Goal: Transaction & Acquisition: Download file/media

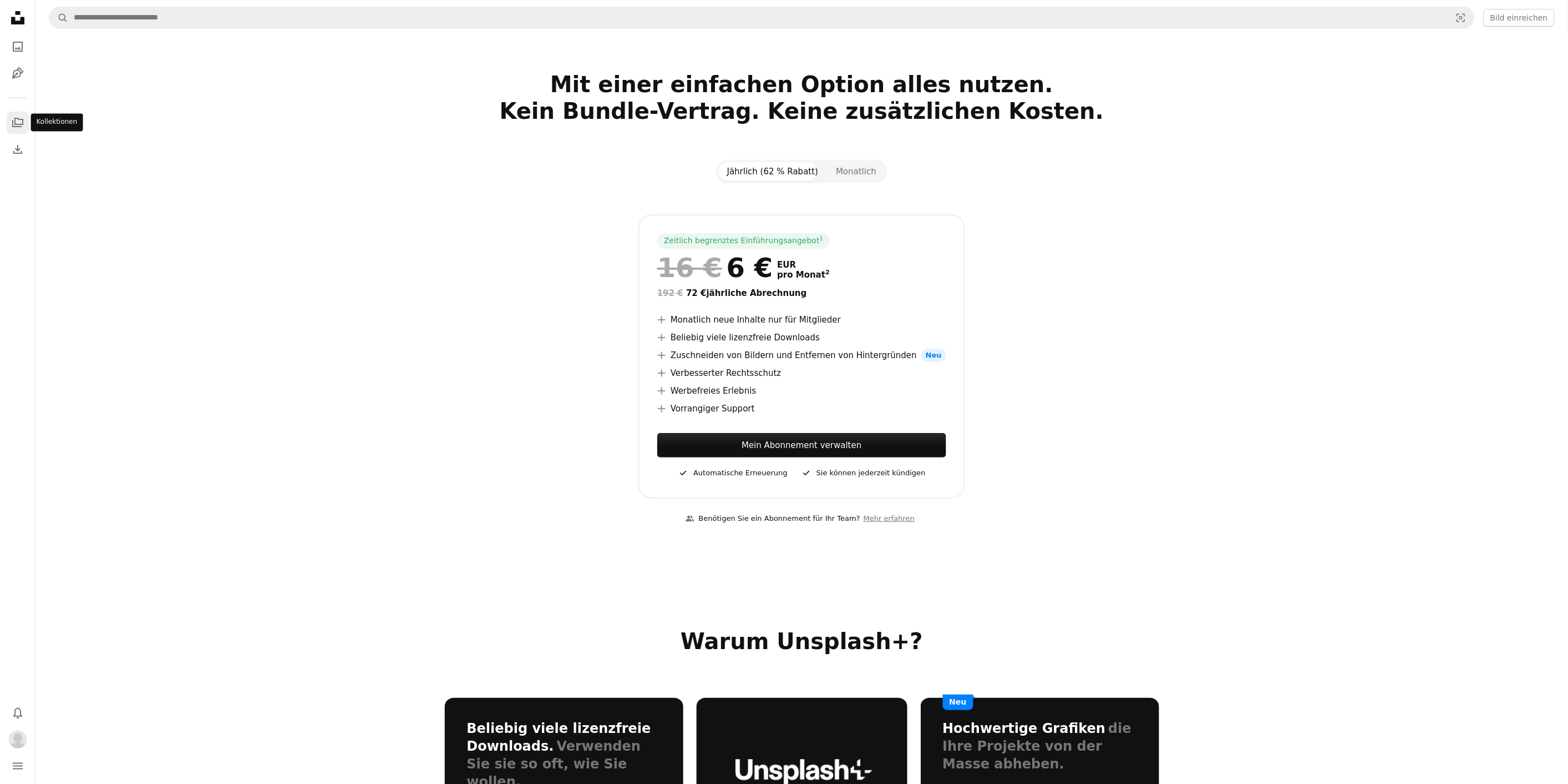
click at [15, 124] on icon "A stack of folders" at bounding box center [18, 123] width 13 height 13
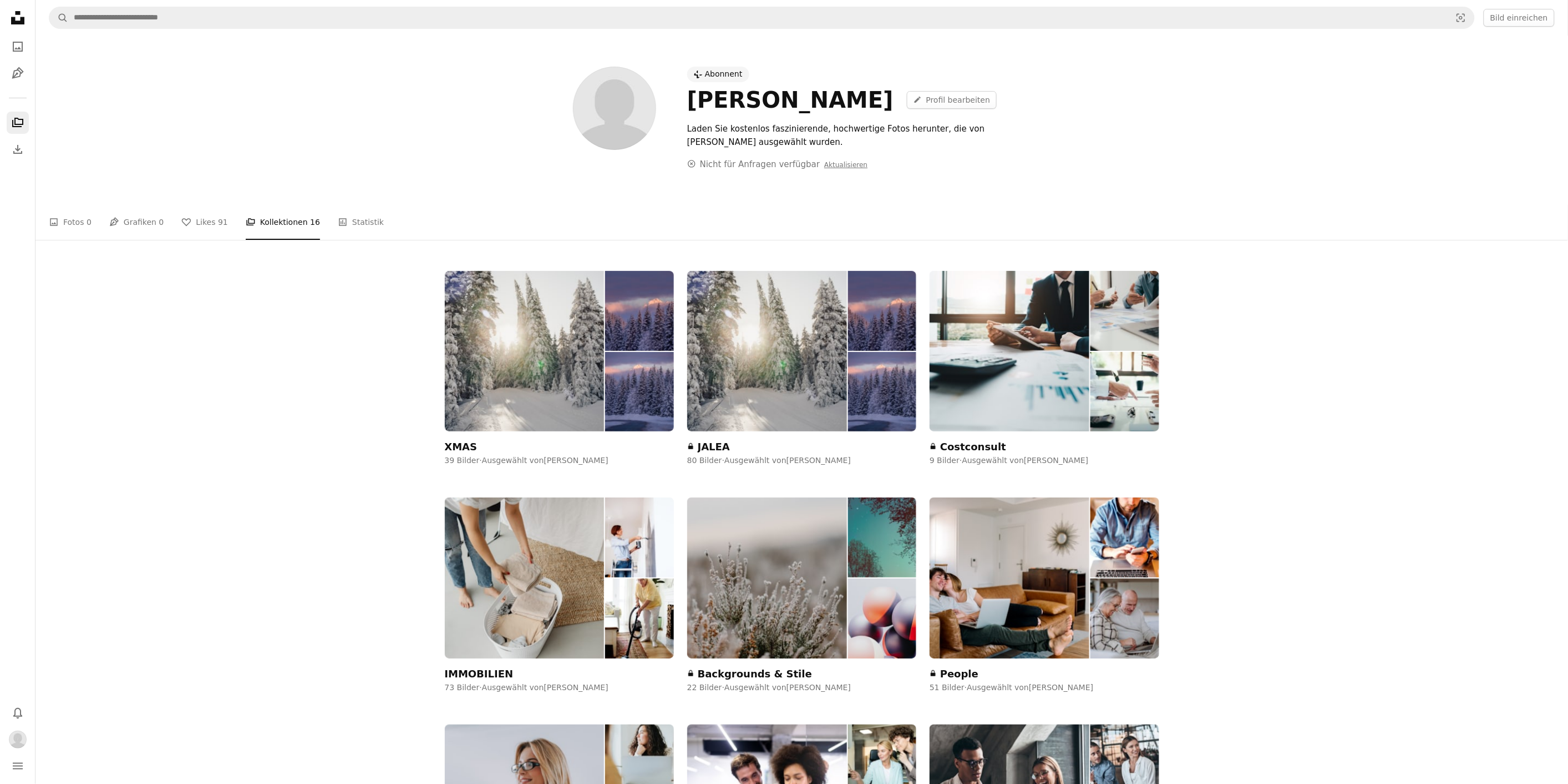
click at [525, 444] on div "XMAS 39 Bilder · Ausgewählt von [PERSON_NAME]" at bounding box center [559, 369] width 229 height 195
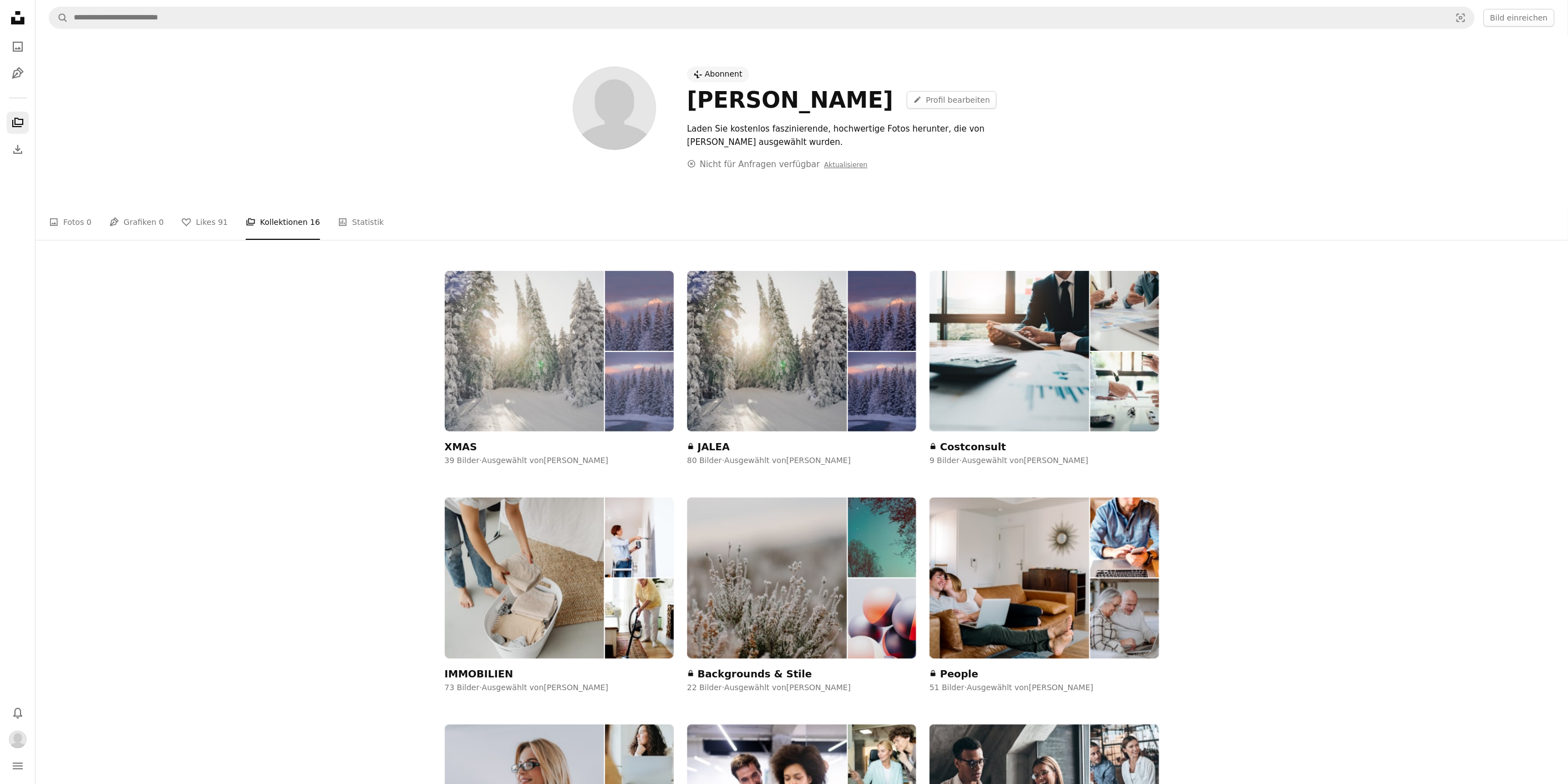
click at [563, 393] on img at bounding box center [525, 351] width 160 height 161
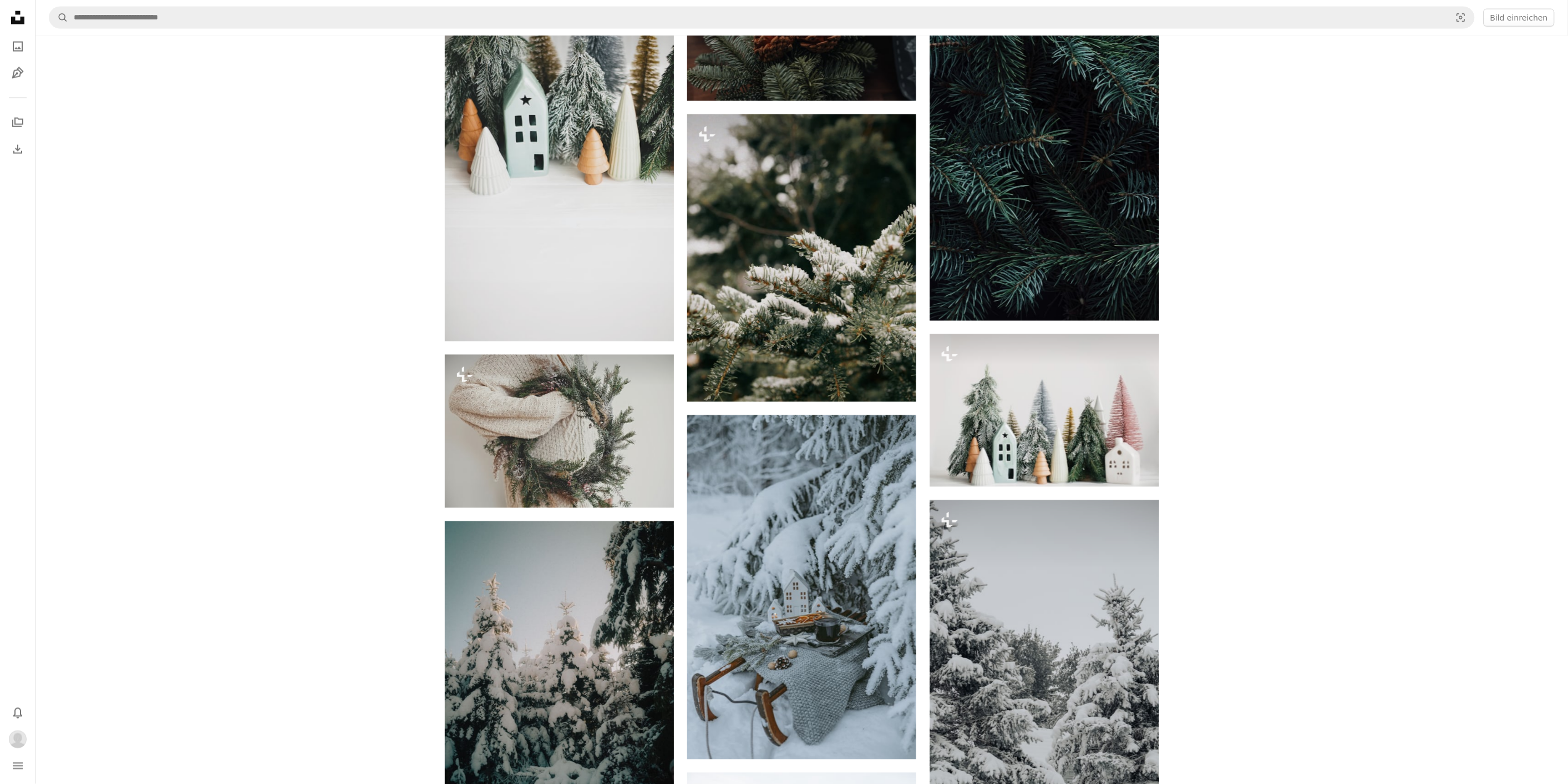
scroll to position [1287, 0]
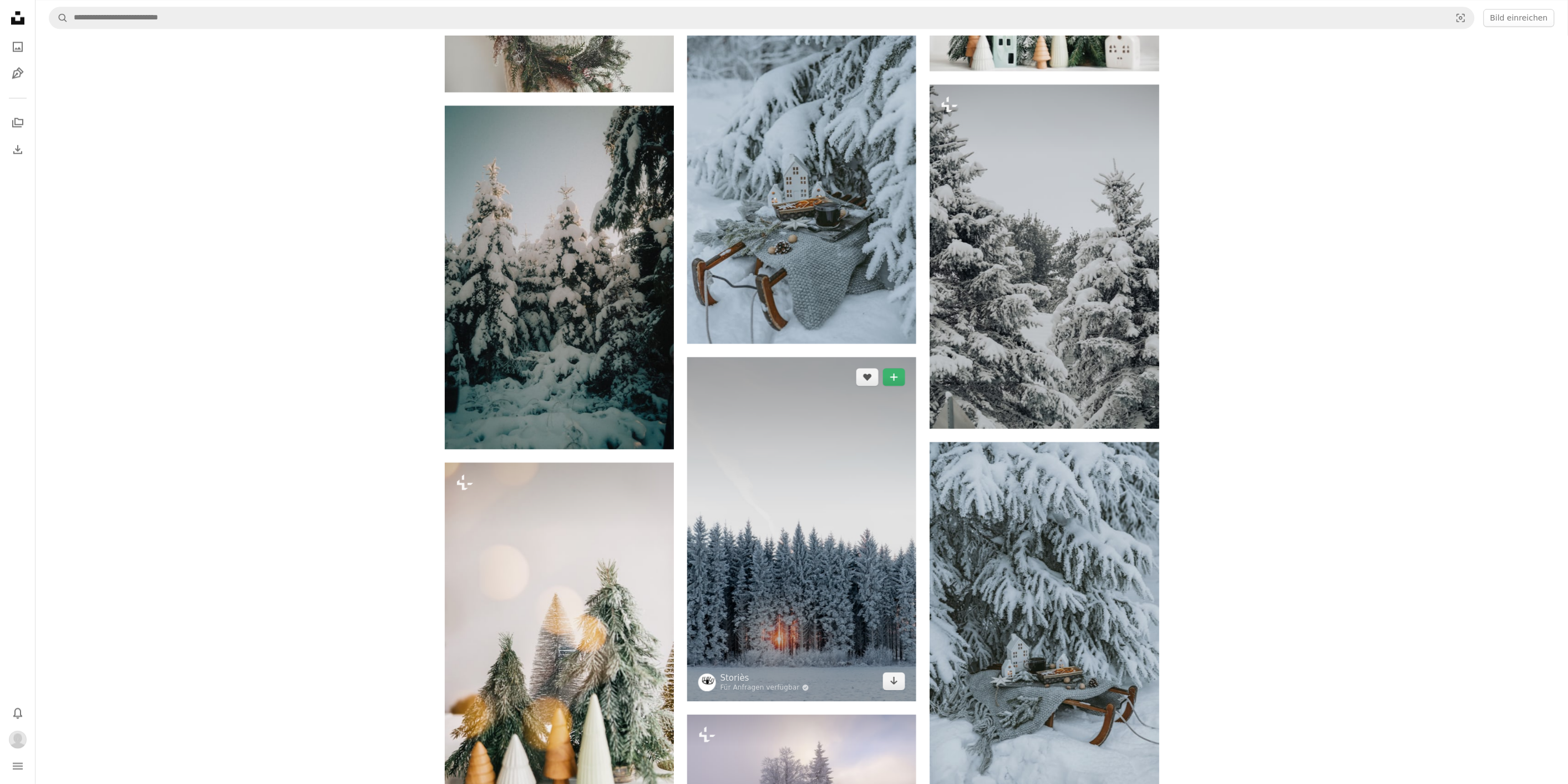
click at [790, 551] on img at bounding box center [801, 529] width 229 height 344
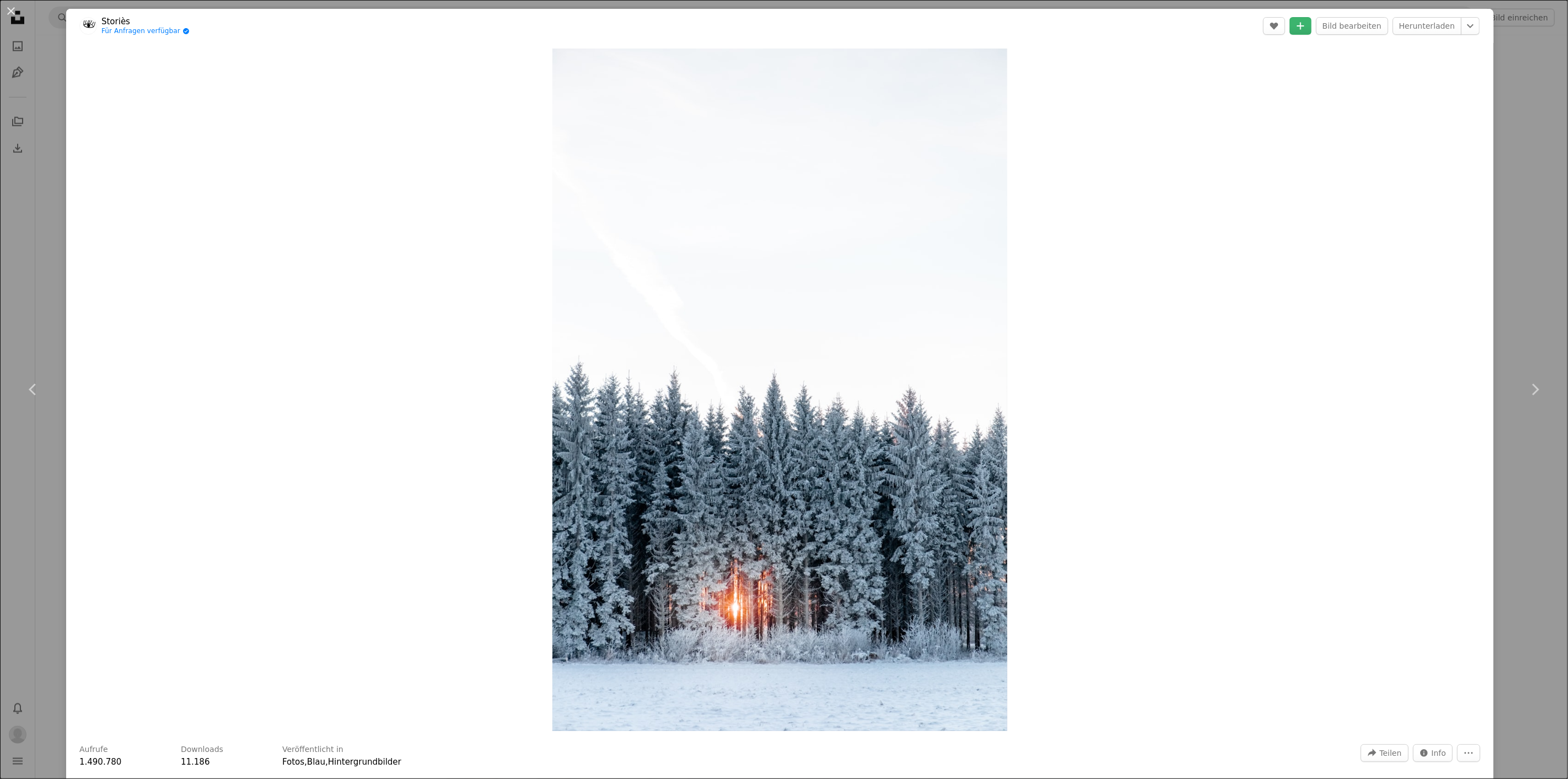
click at [1498, 162] on div "An X shape Chevron left Chevron right Storiès Für Anfragen verfügbar A checkmar…" at bounding box center [784, 390] width 1568 height 779
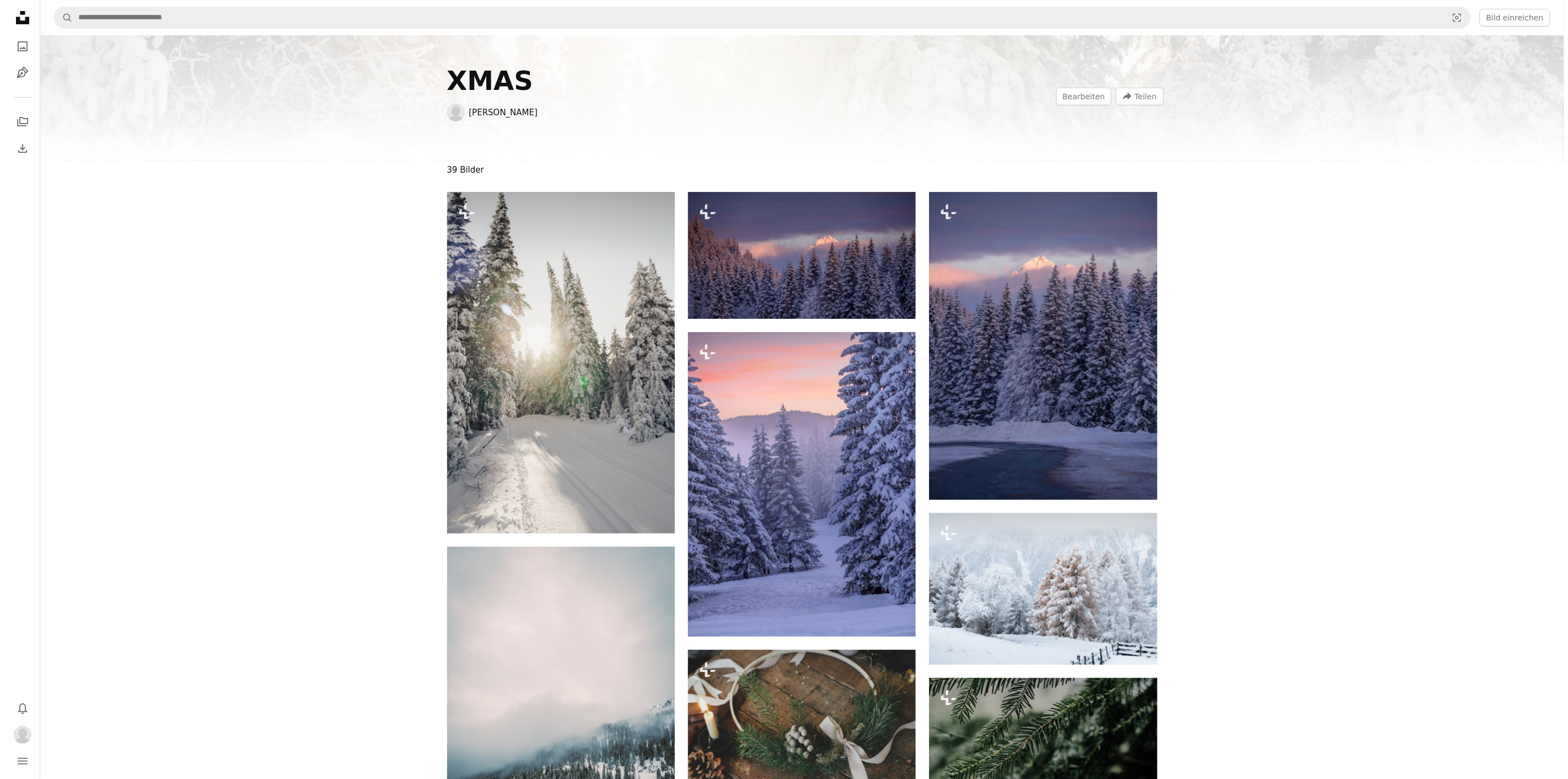
scroll to position [817, 0]
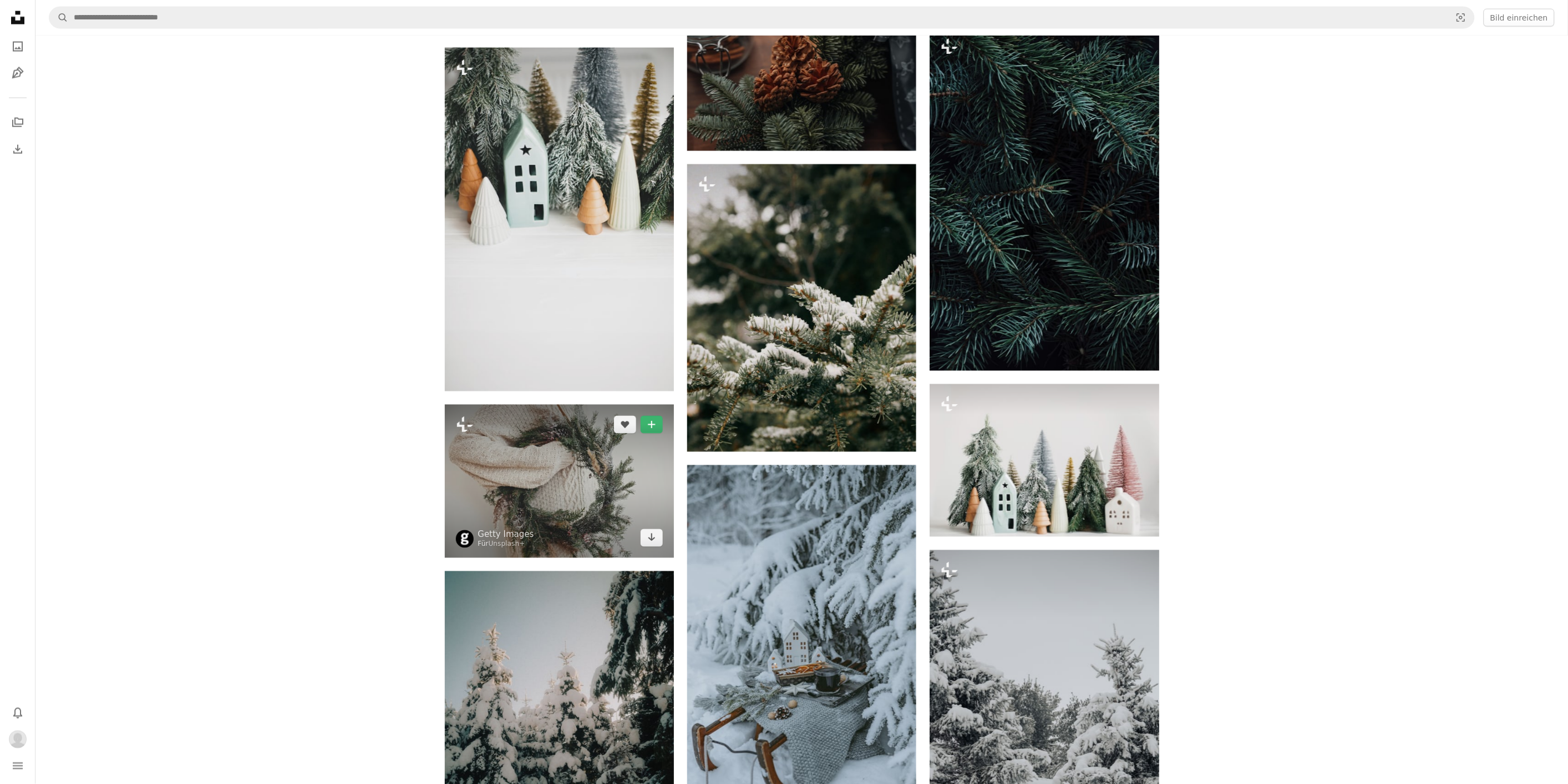
click at [568, 480] on img at bounding box center [559, 481] width 229 height 152
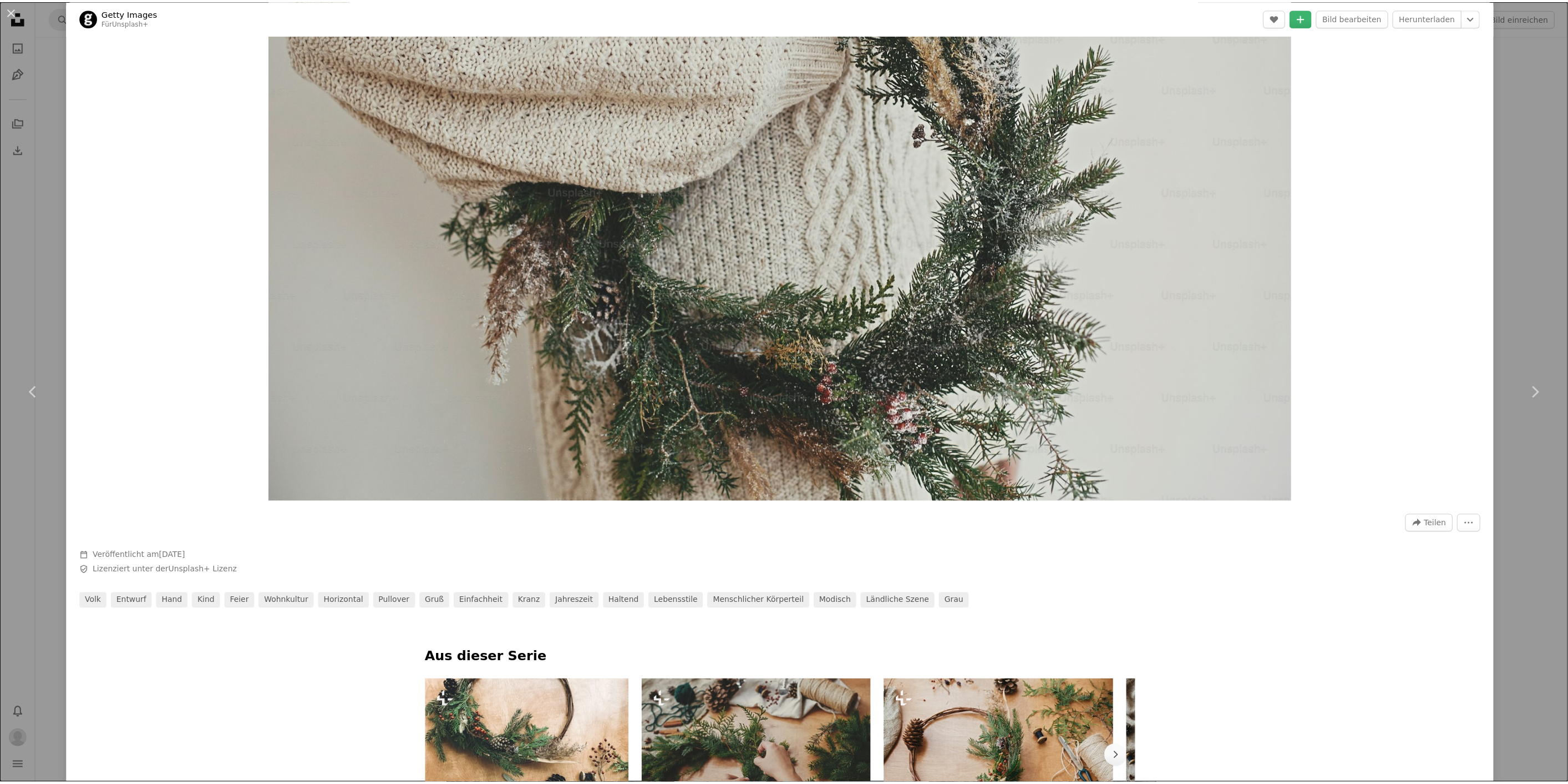
scroll to position [31, 0]
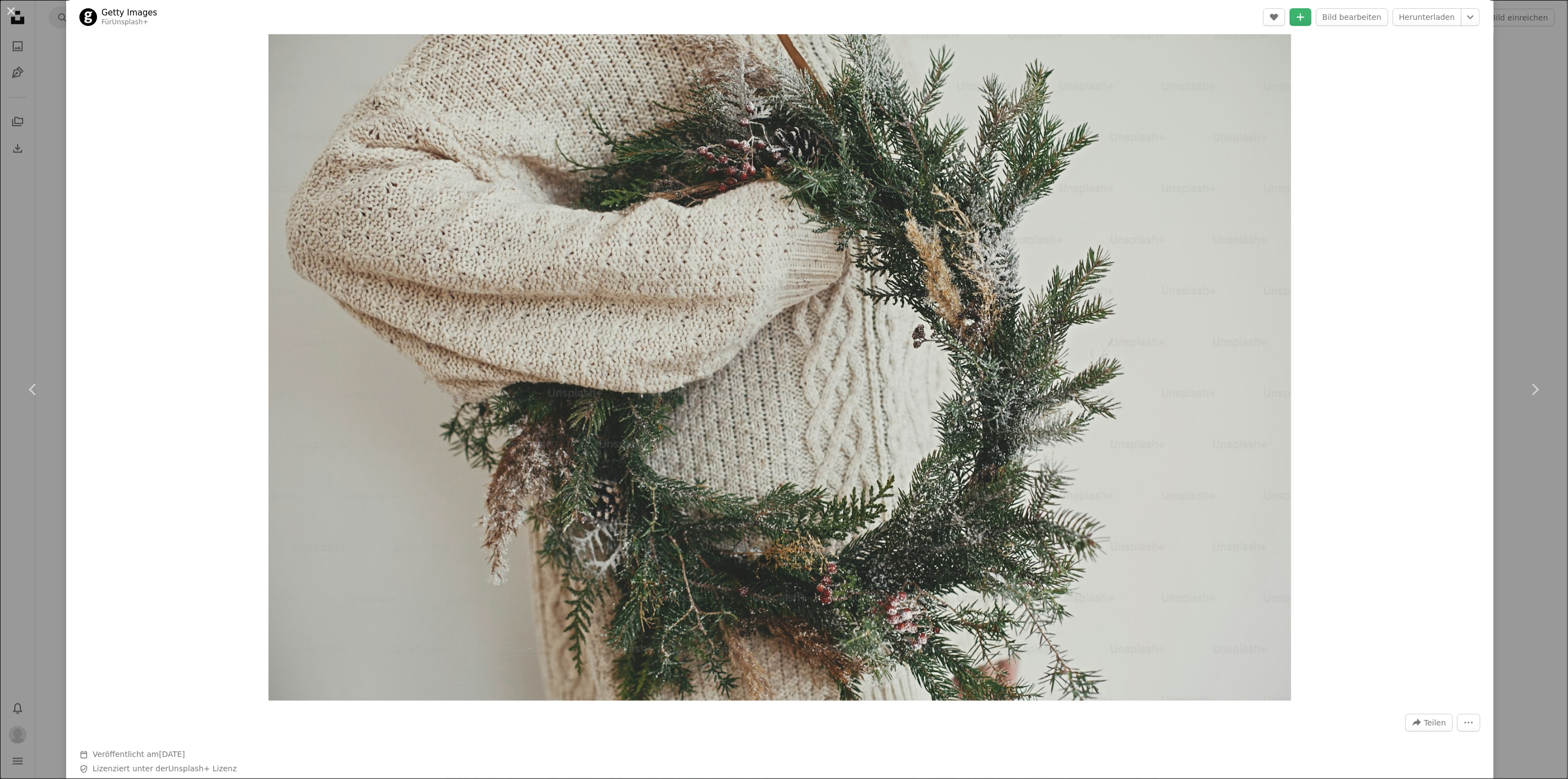
drag, startPoint x: 1502, startPoint y: 75, endPoint x: 1502, endPoint y: 123, distance: 48.0
click at [1502, 75] on div "An X shape Chevron left Chevron right Getty Images Für Unsplash+ A heart A plus…" at bounding box center [784, 390] width 1568 height 779
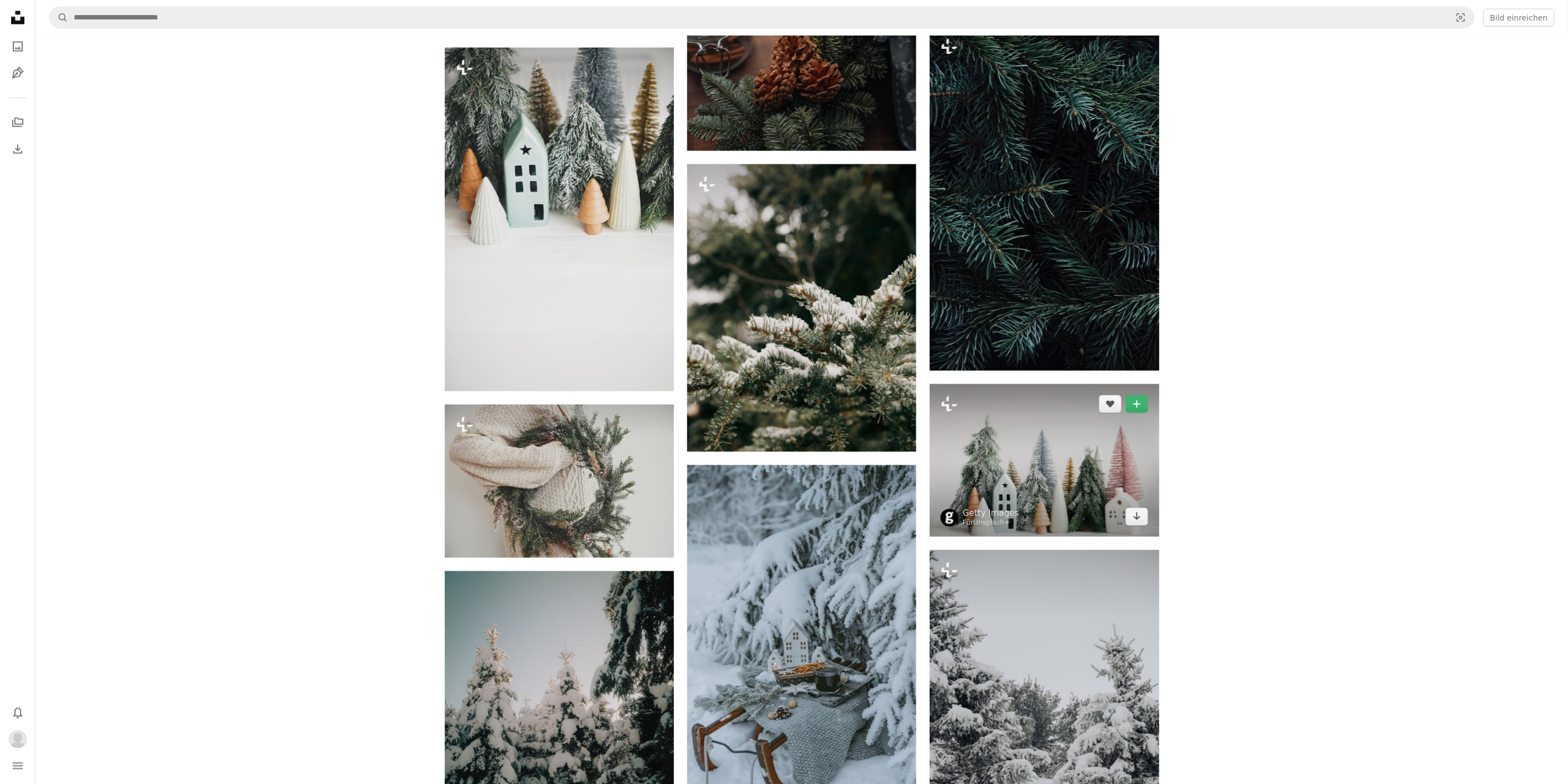
scroll to position [136, 0]
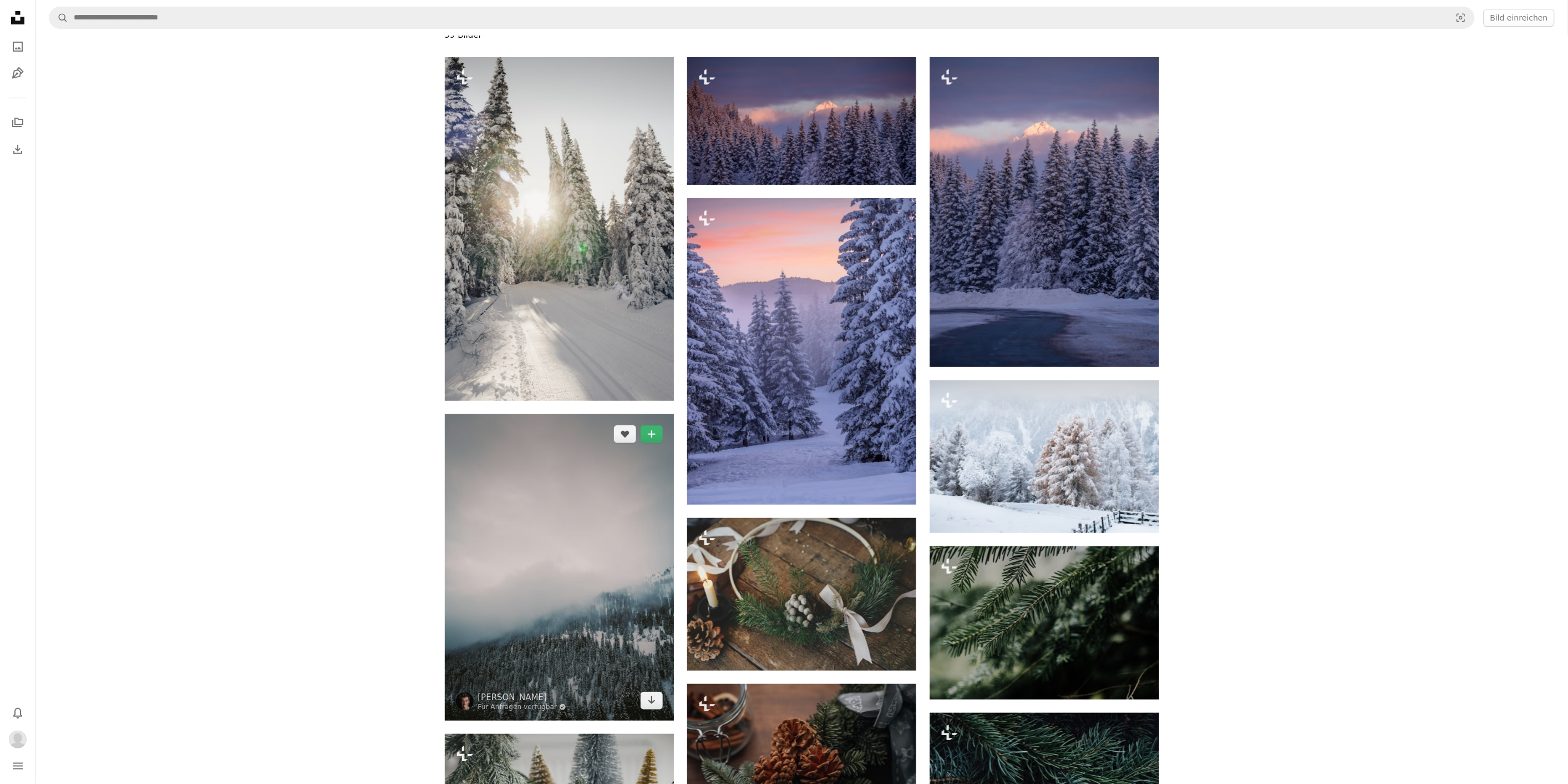
click at [552, 542] on img at bounding box center [559, 567] width 229 height 306
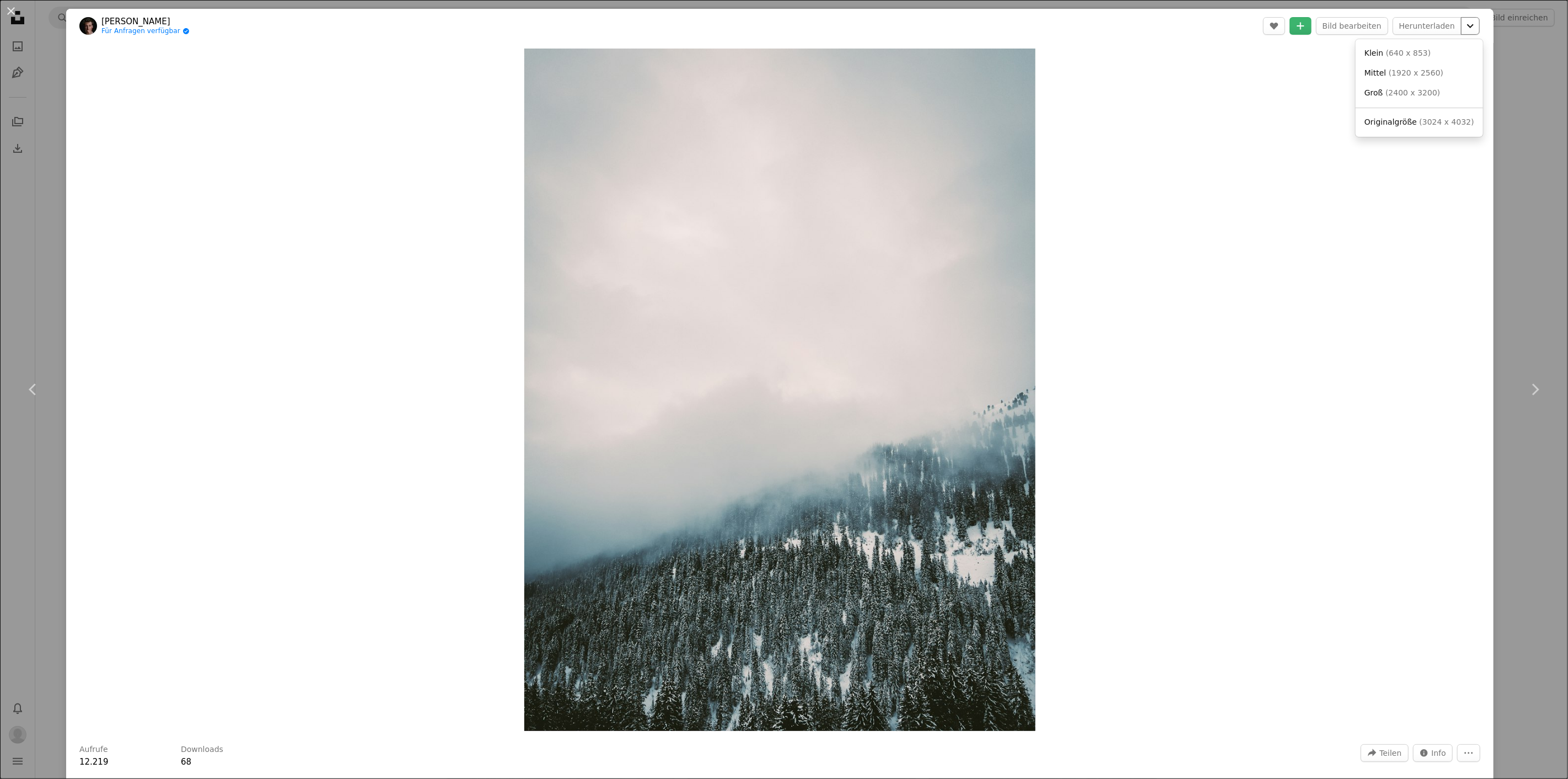
click at [1464, 28] on icon "Chevron down" at bounding box center [1470, 26] width 18 height 13
click at [1426, 100] on link "Groß ( 2400 x 3200 )" at bounding box center [1419, 93] width 118 height 20
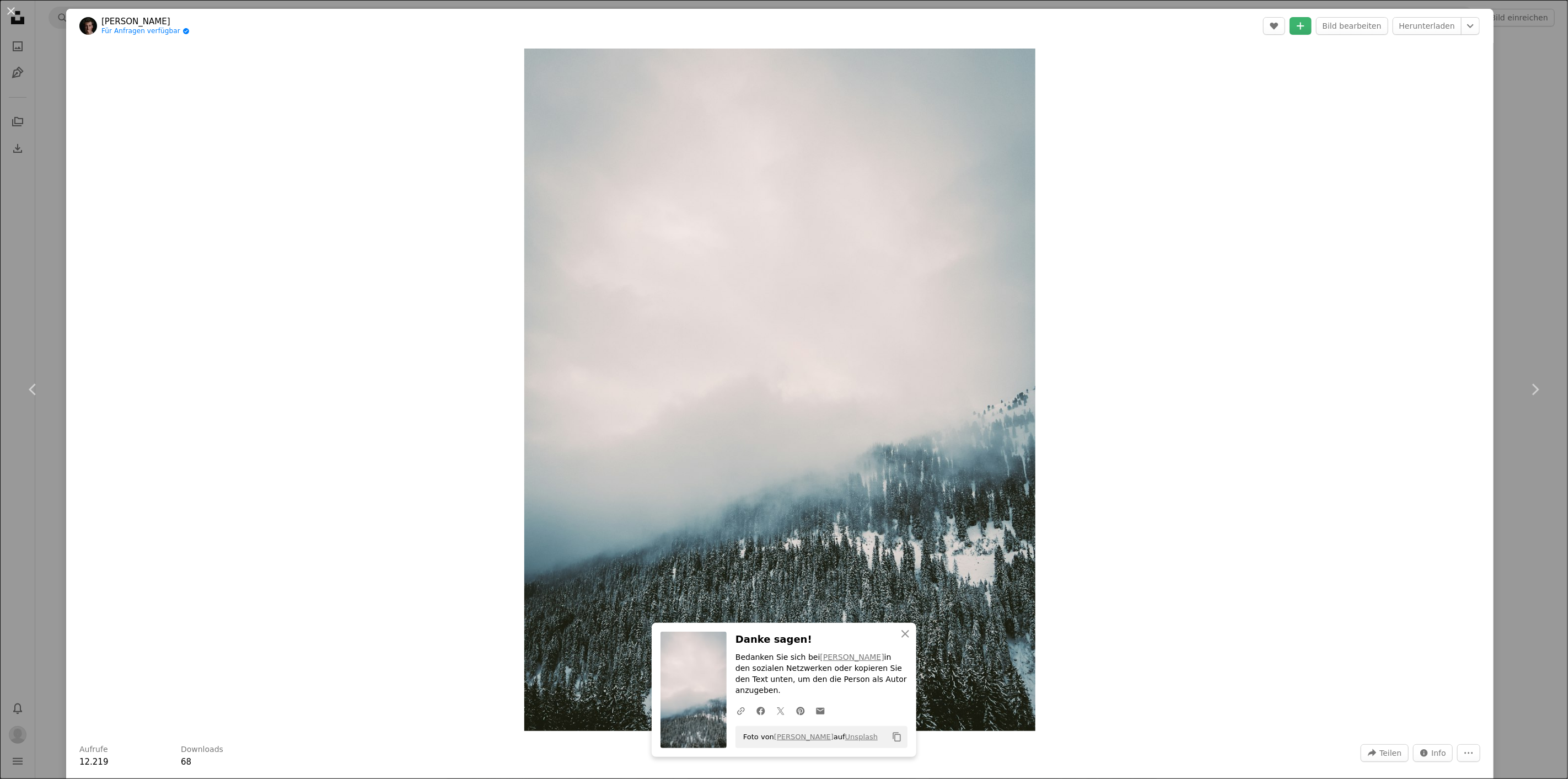
click at [1506, 232] on div "An X shape Chevron left Chevron right An X shape Schließen Danke sagen! Bedanke…" at bounding box center [784, 390] width 1568 height 779
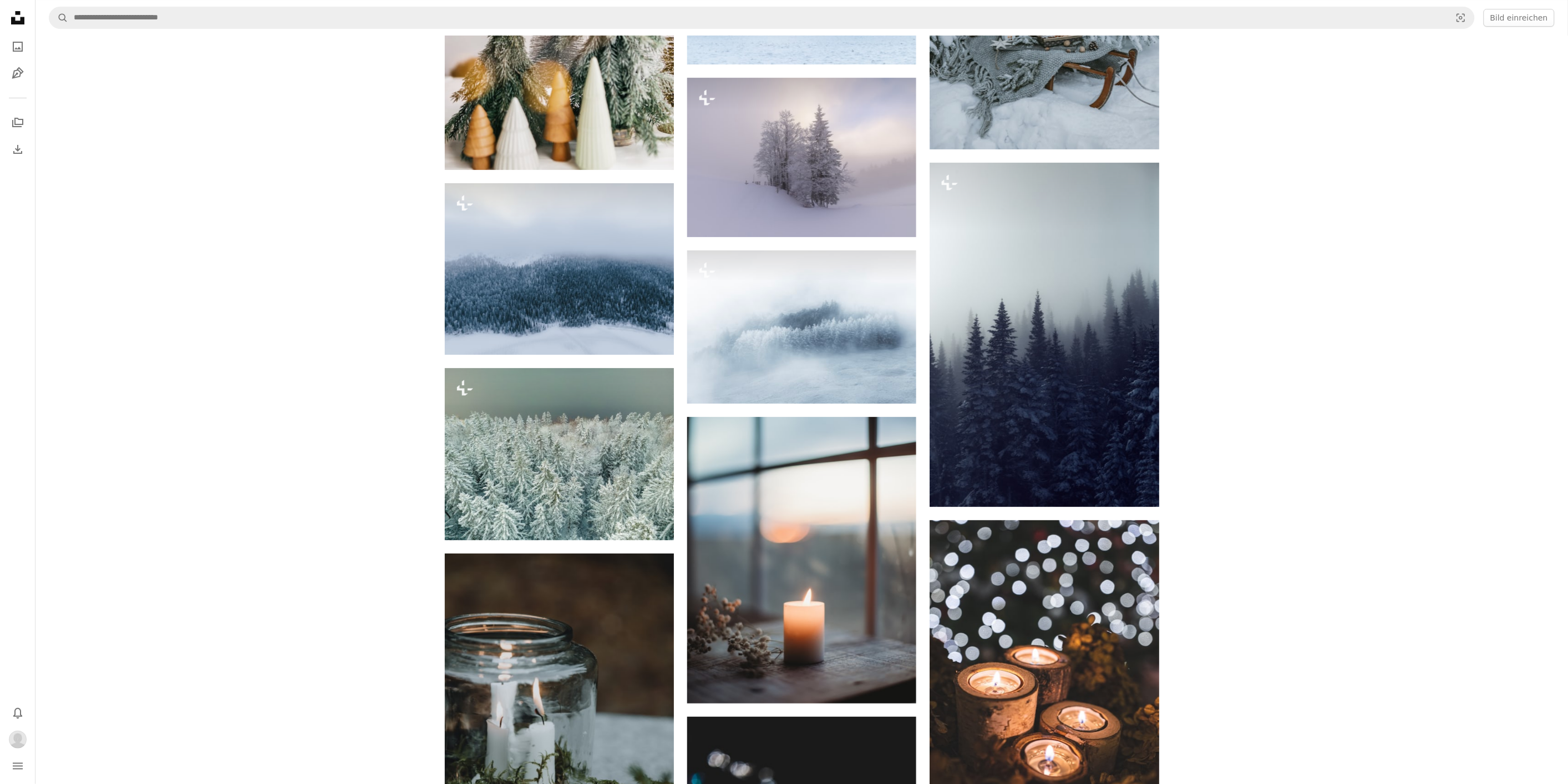
scroll to position [1988, 0]
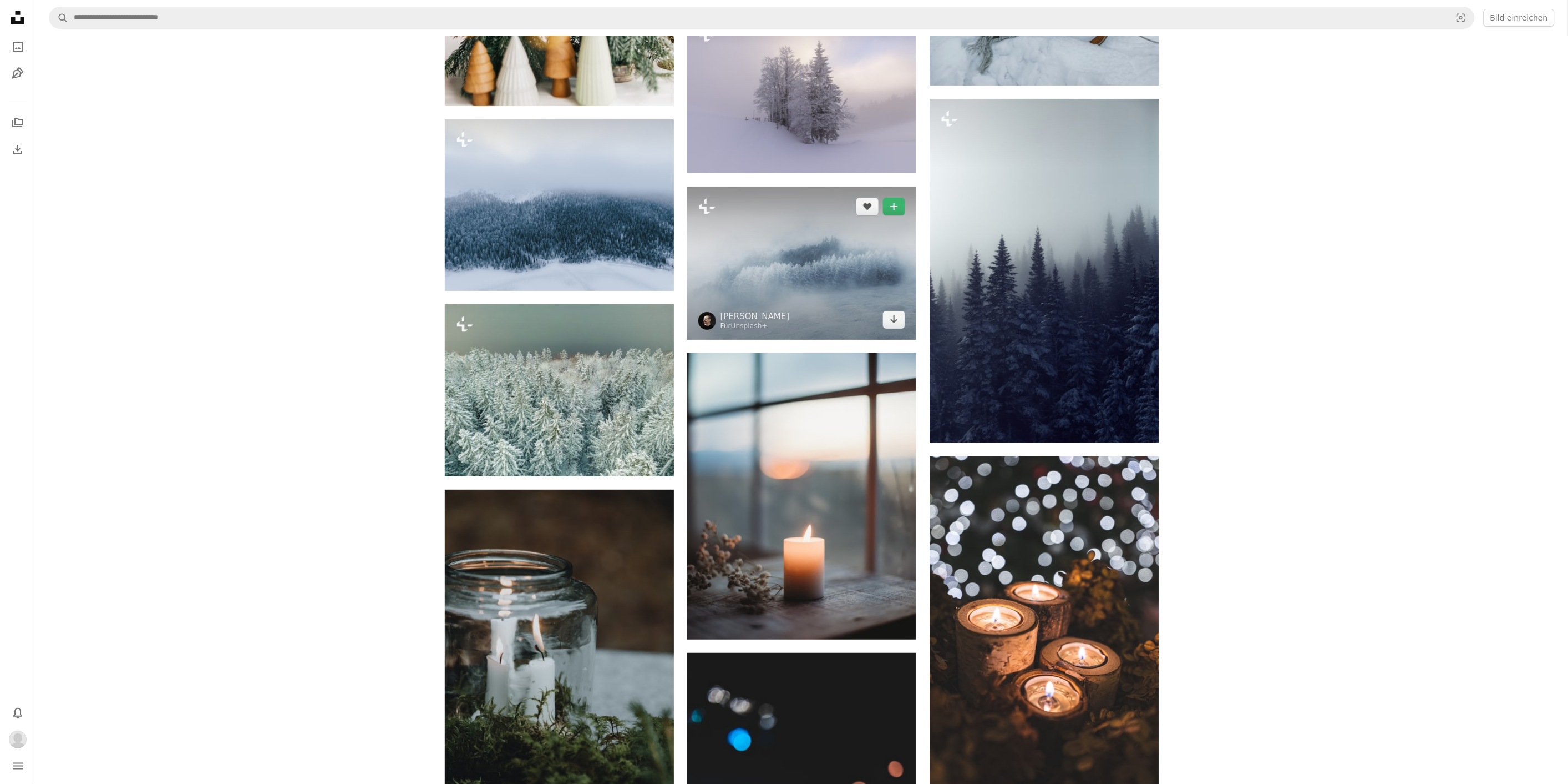
click at [771, 275] on img at bounding box center [801, 263] width 229 height 153
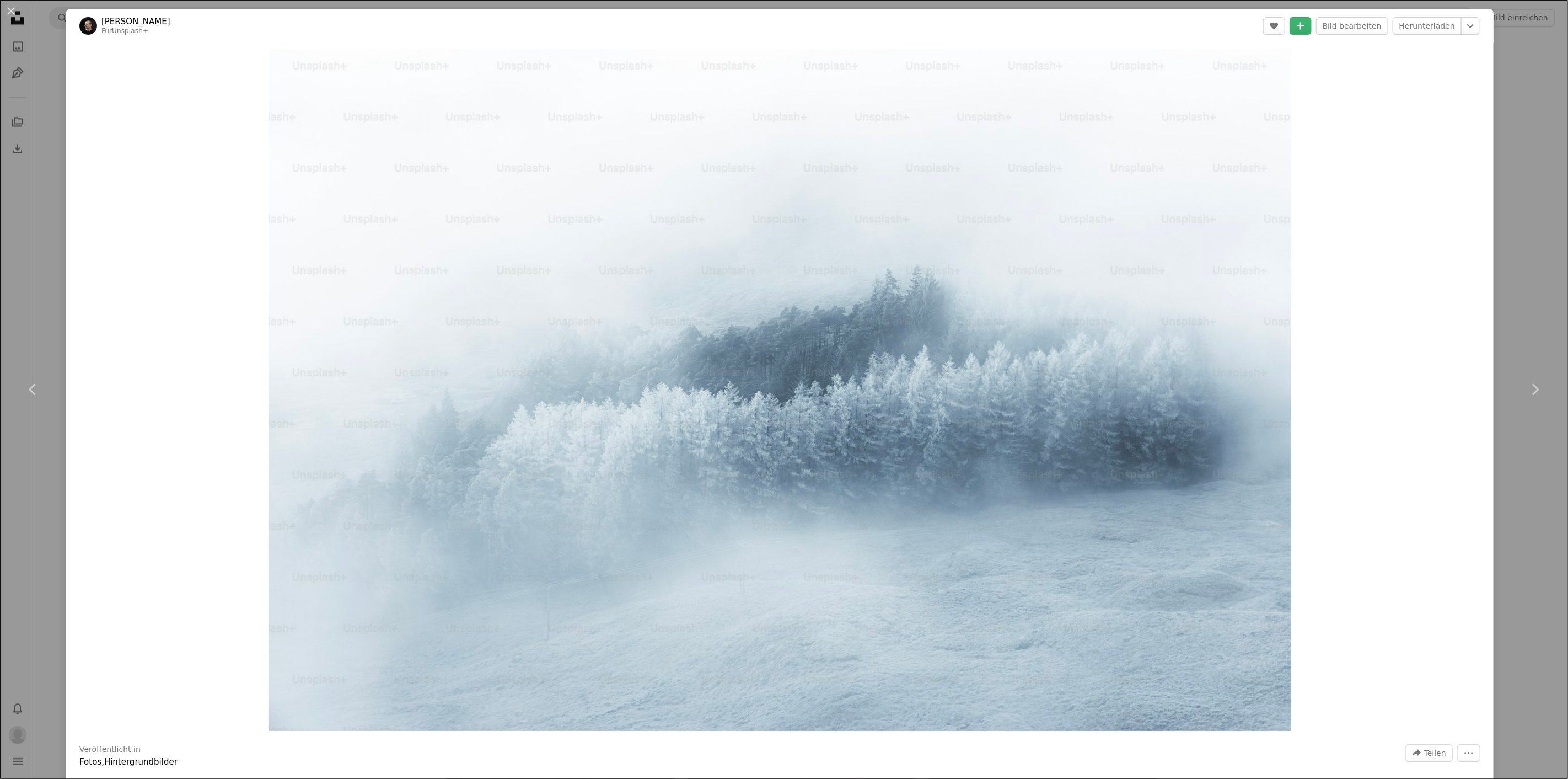
click at [1501, 108] on div "An X shape Chevron left Chevron right [PERSON_NAME] Für Unsplash+ A heart A plu…" at bounding box center [784, 390] width 1568 height 779
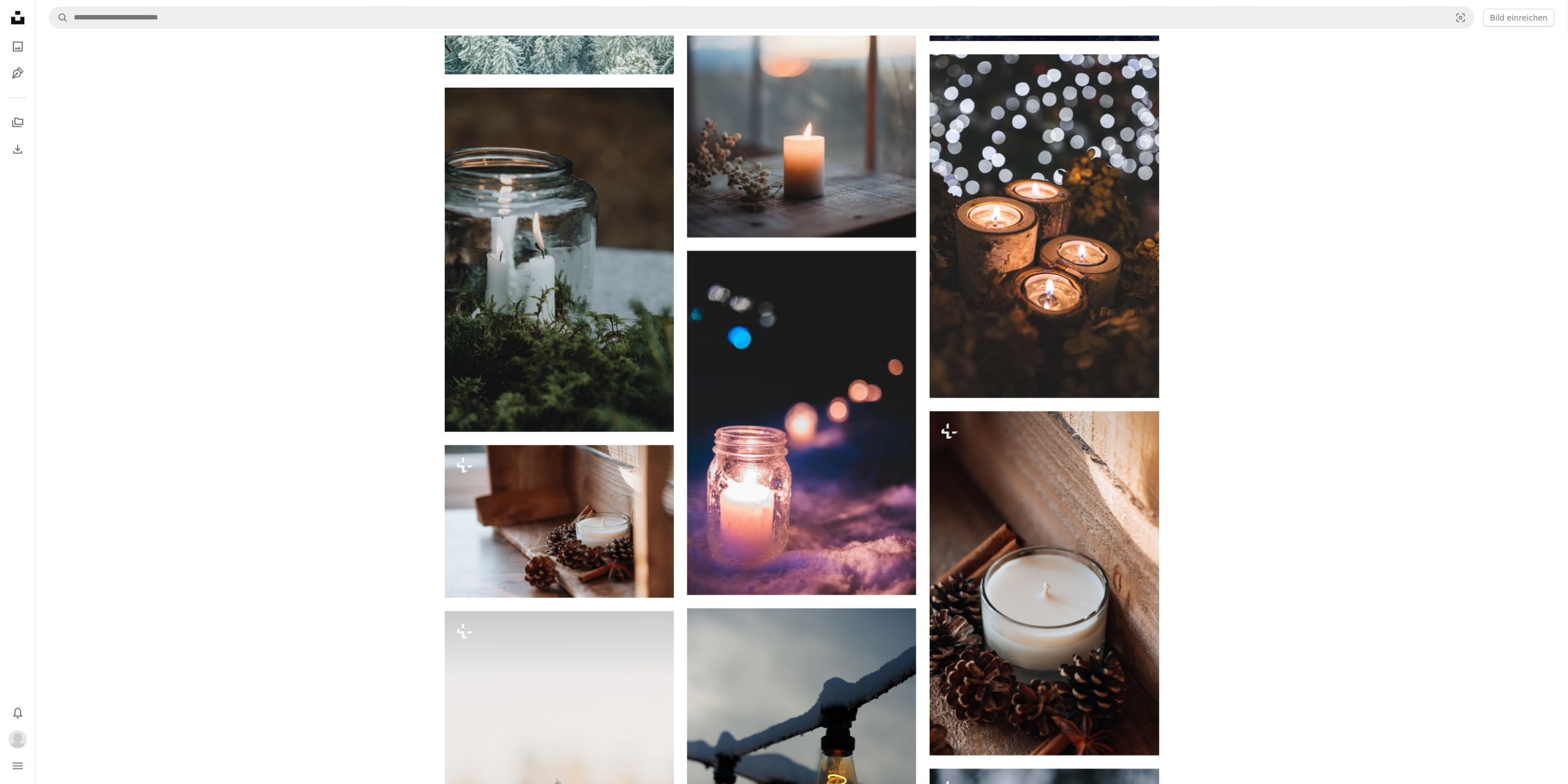
scroll to position [2219, 0]
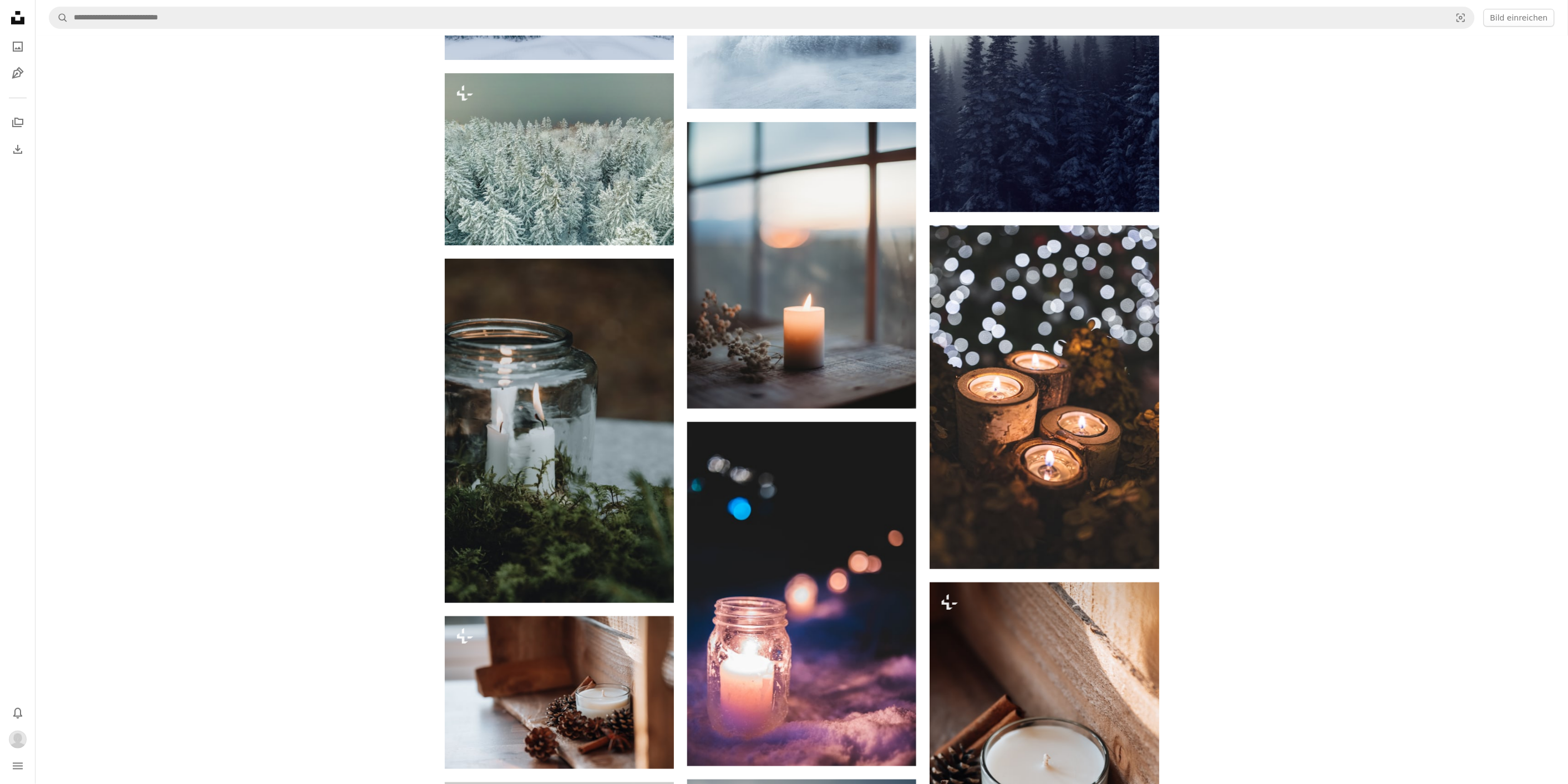
drag, startPoint x: 1577, startPoint y: 398, endPoint x: 1503, endPoint y: 438, distance: 84.1
drag, startPoint x: 1567, startPoint y: 490, endPoint x: 1577, endPoint y: 528, distance: 39.3
drag, startPoint x: 1567, startPoint y: 479, endPoint x: 1574, endPoint y: 436, distance: 43.6
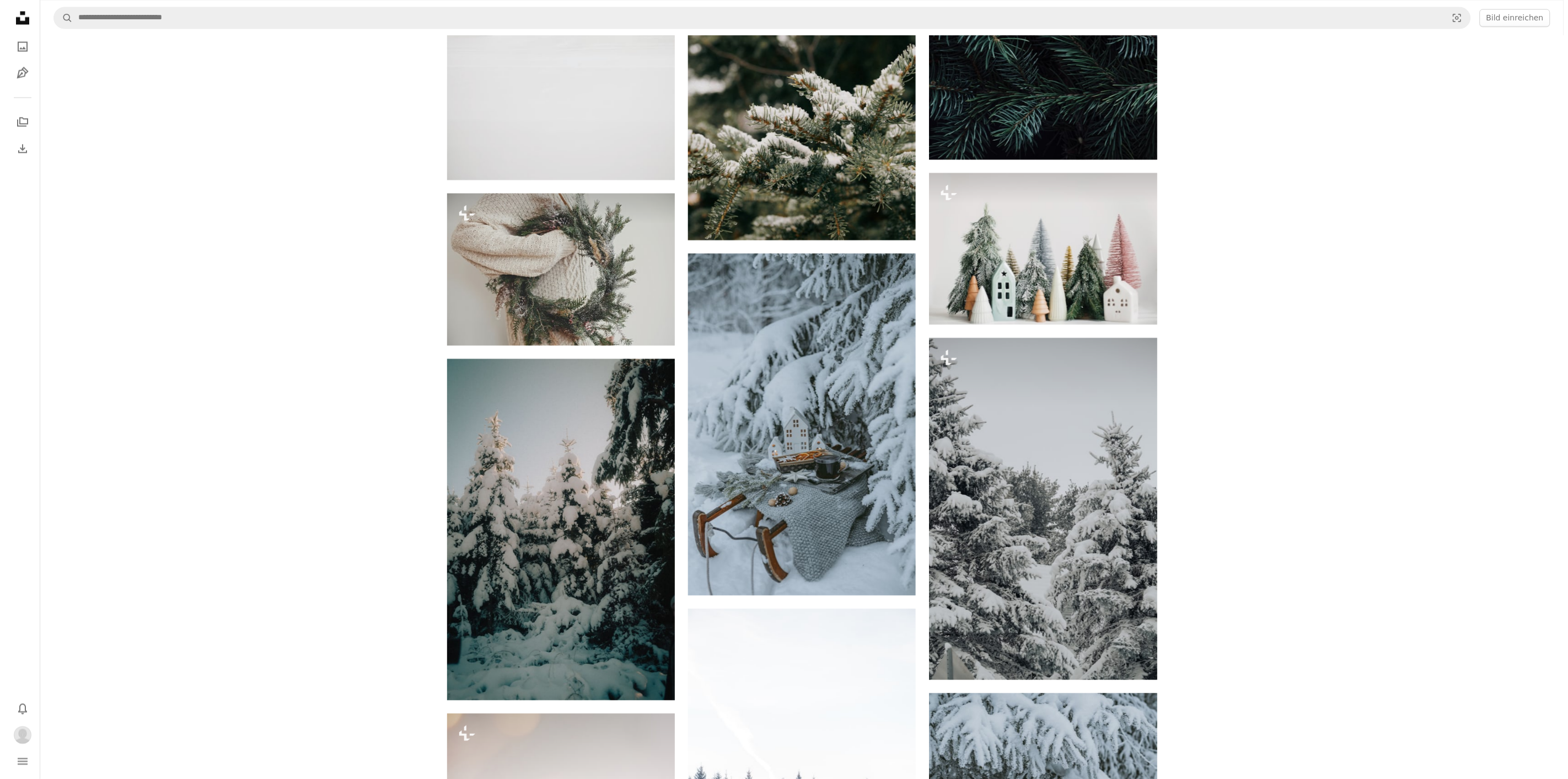
scroll to position [1072, 0]
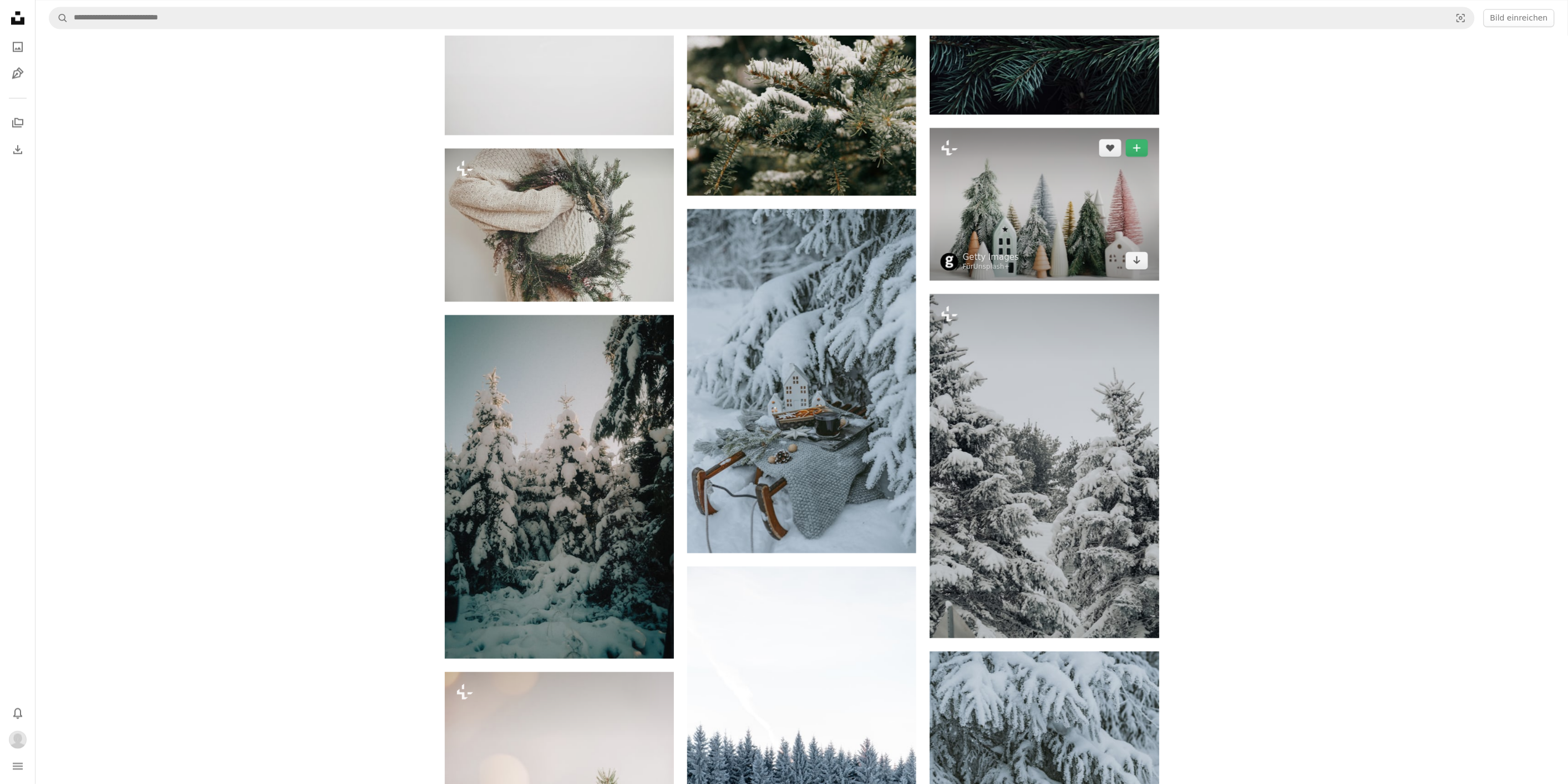
click at [1107, 249] on img at bounding box center [1043, 203] width 229 height 152
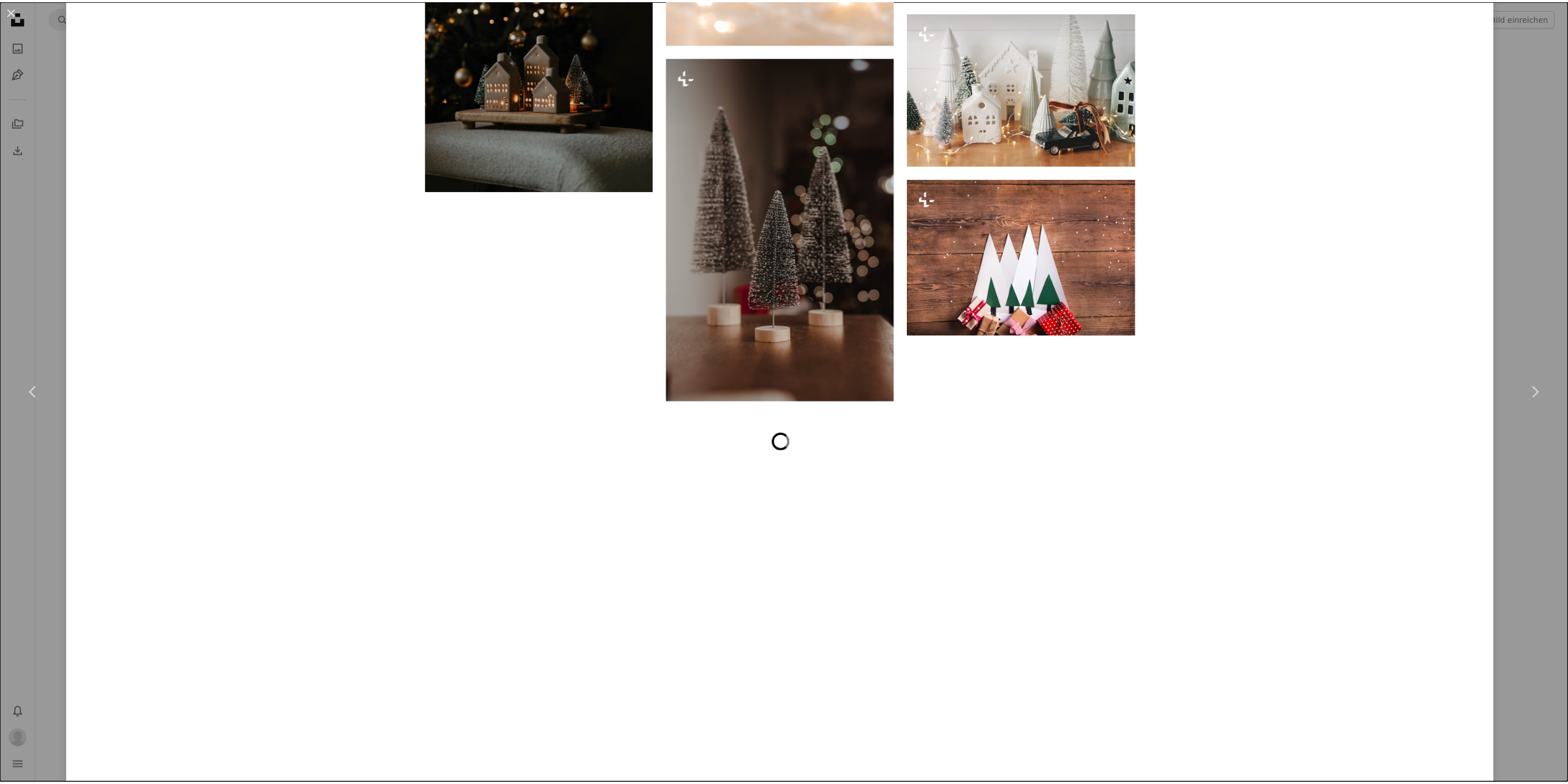
scroll to position [2059, 0]
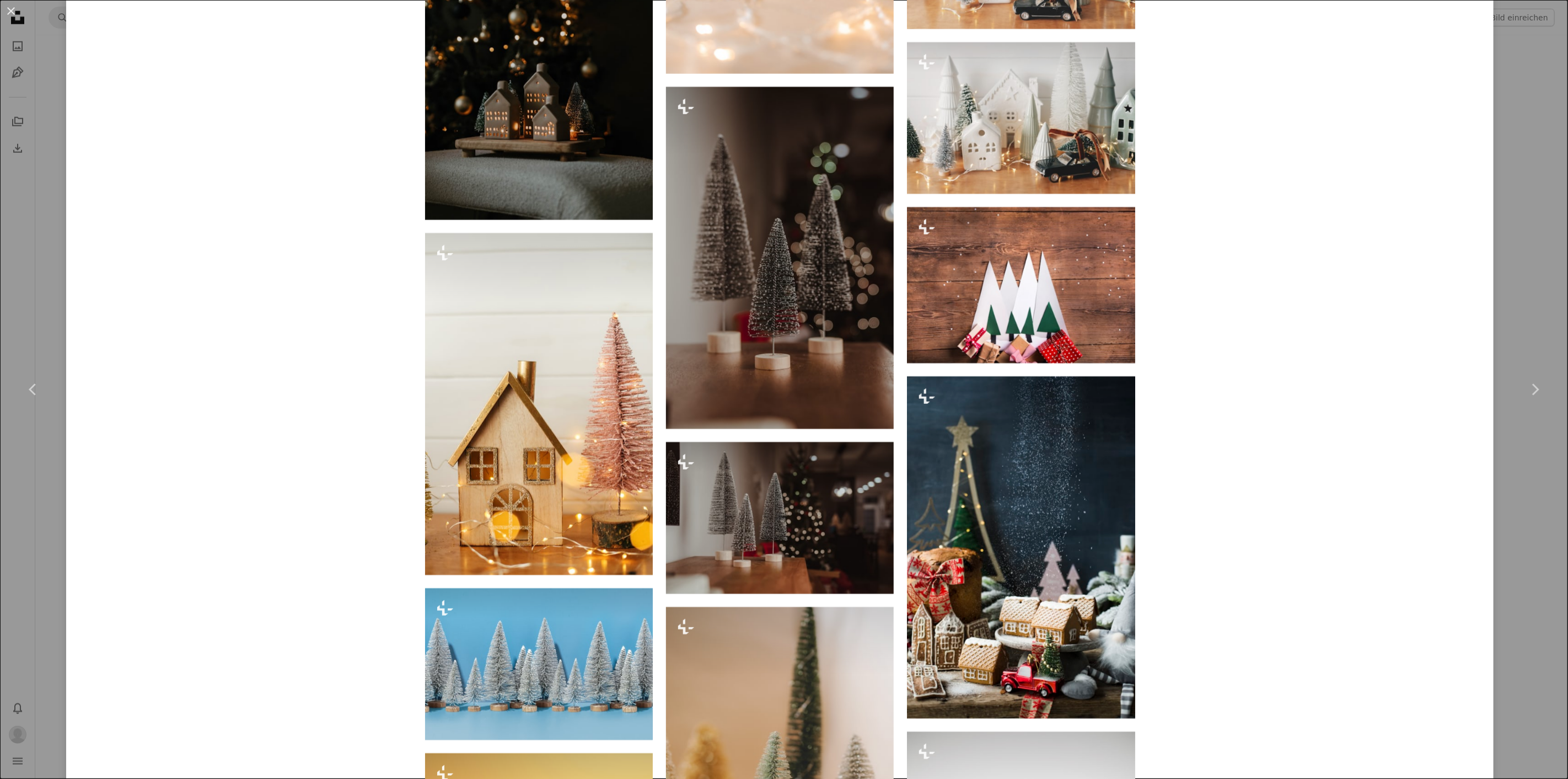
click at [1496, 131] on div "An X shape Chevron left Chevron right Getty Images Für Unsplash+ A heart A plus…" at bounding box center [784, 390] width 1568 height 779
